Goal: Information Seeking & Learning: Learn about a topic

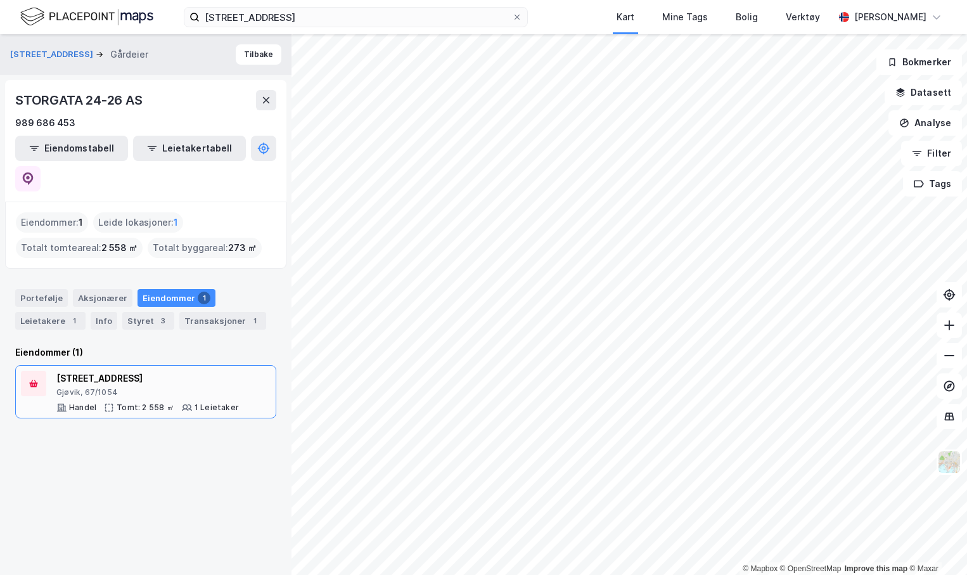
click at [150, 371] on div "[STREET_ADDRESS]" at bounding box center [147, 378] width 183 height 15
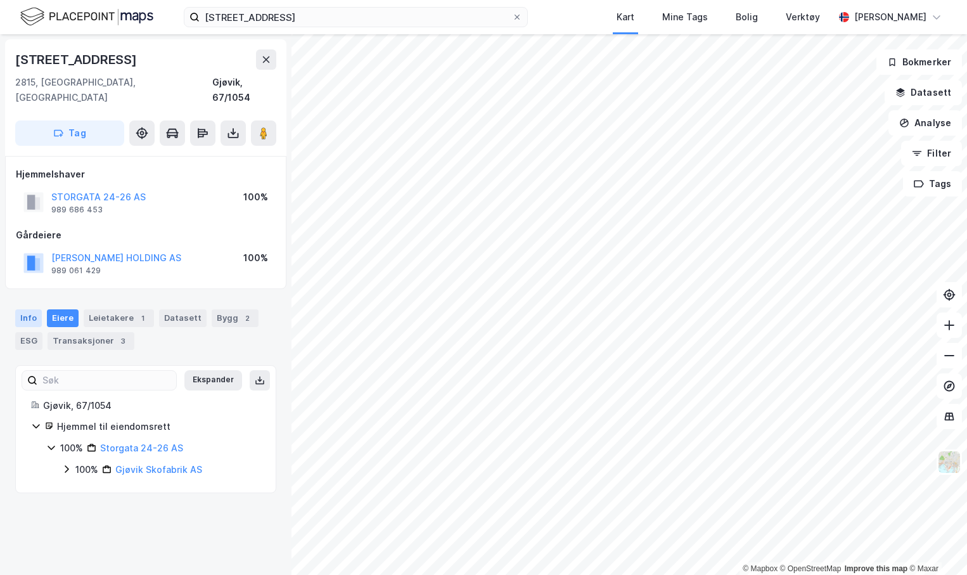
click at [37, 309] on div "Info" at bounding box center [28, 318] width 27 height 18
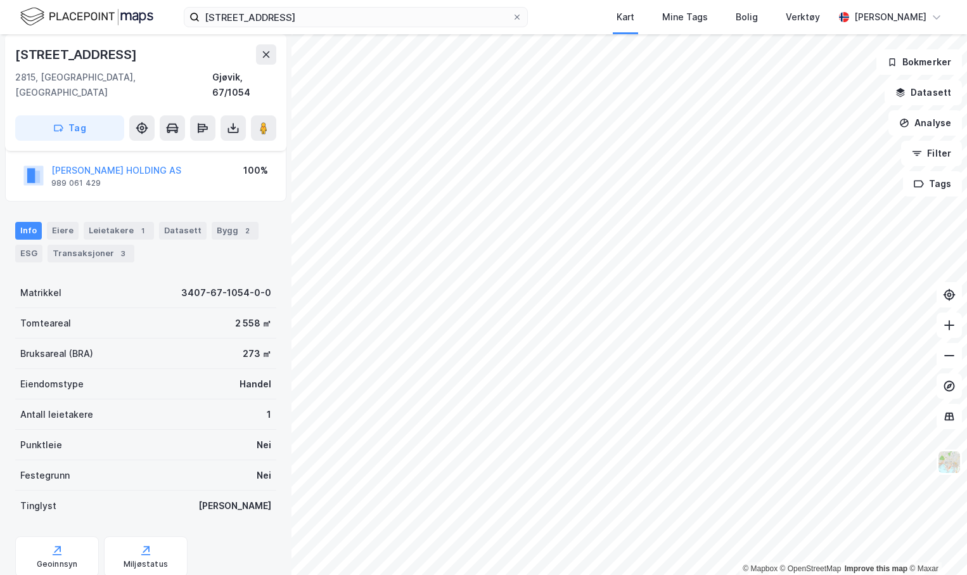
scroll to position [115, 0]
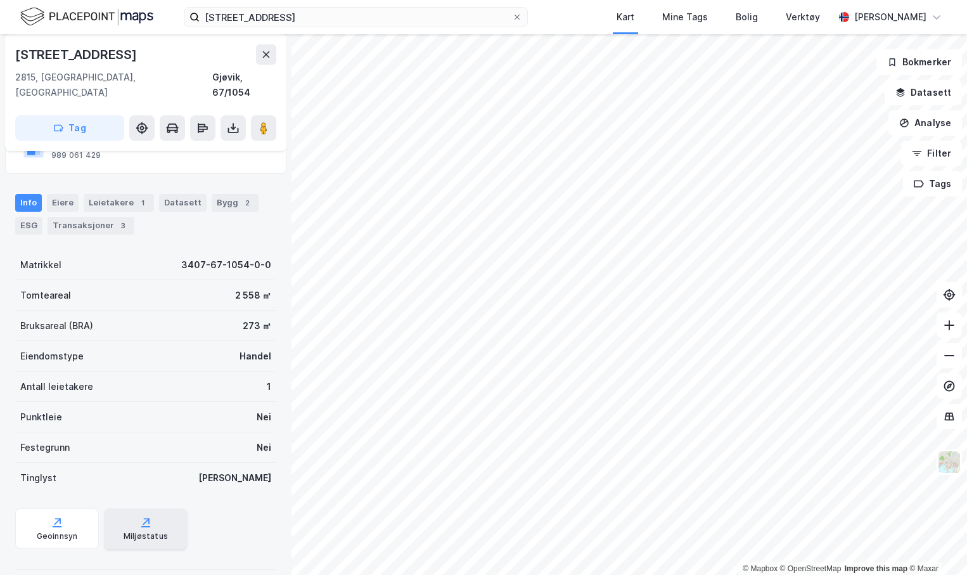
click at [116, 513] on div "Miljøstatus" at bounding box center [146, 528] width 84 height 41
click at [75, 517] on div "Geoinnsyn" at bounding box center [57, 528] width 84 height 41
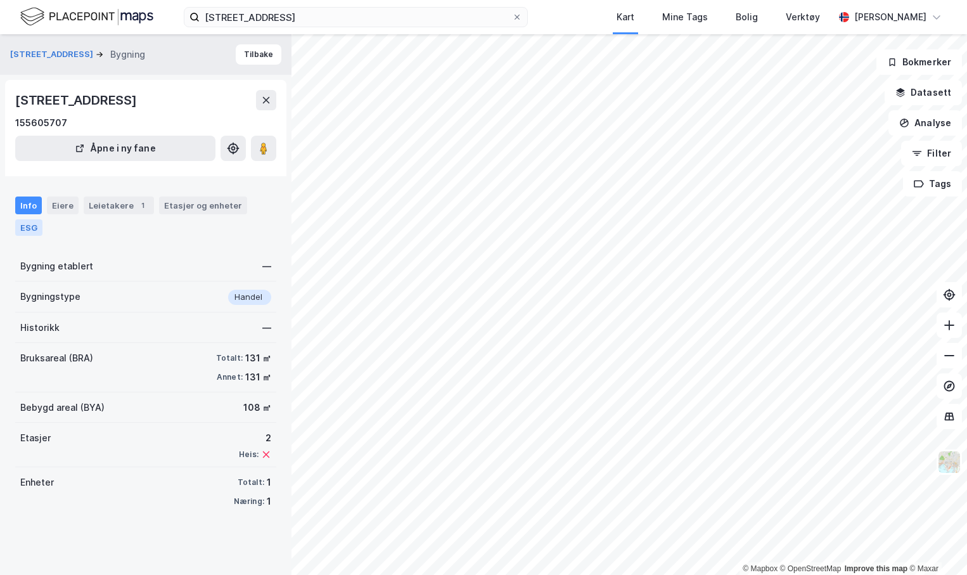
click at [31, 226] on div "ESG" at bounding box center [28, 227] width 27 height 16
